Goal: Find contact information: Find contact information

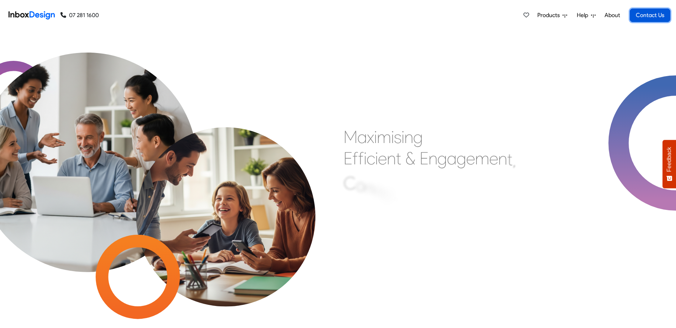
click at [641, 13] on link "Contact Us" at bounding box center [650, 16] width 41 height 14
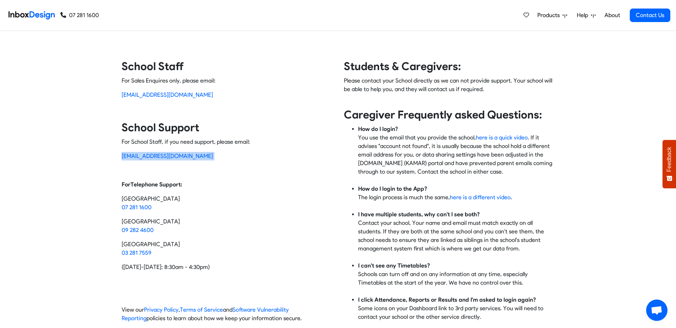
drag, startPoint x: 192, startPoint y: 156, endPoint x: 118, endPoint y: 160, distance: 73.7
click at [117, 160] on div "Contact Inbox Design School Staff For Sales Enquires only, please email: sales@…" at bounding box center [338, 193] width 444 height 269
copy p "[EMAIL_ADDRESS][DOMAIN_NAME]"
